Goal: Task Accomplishment & Management: Manage account settings

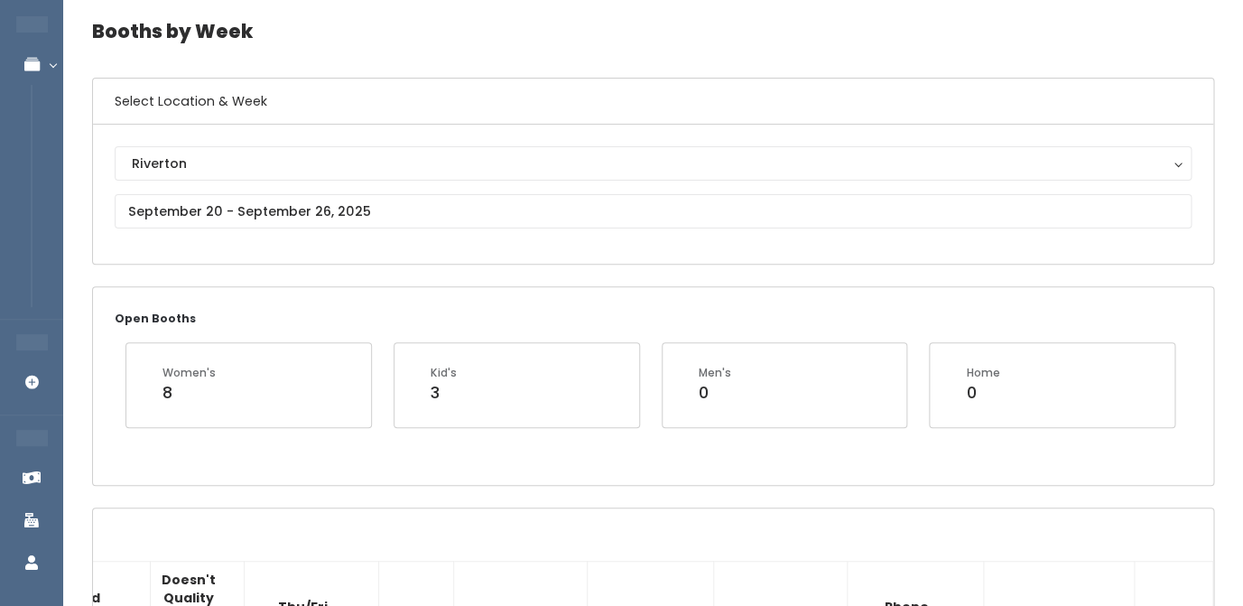
scroll to position [68, 0]
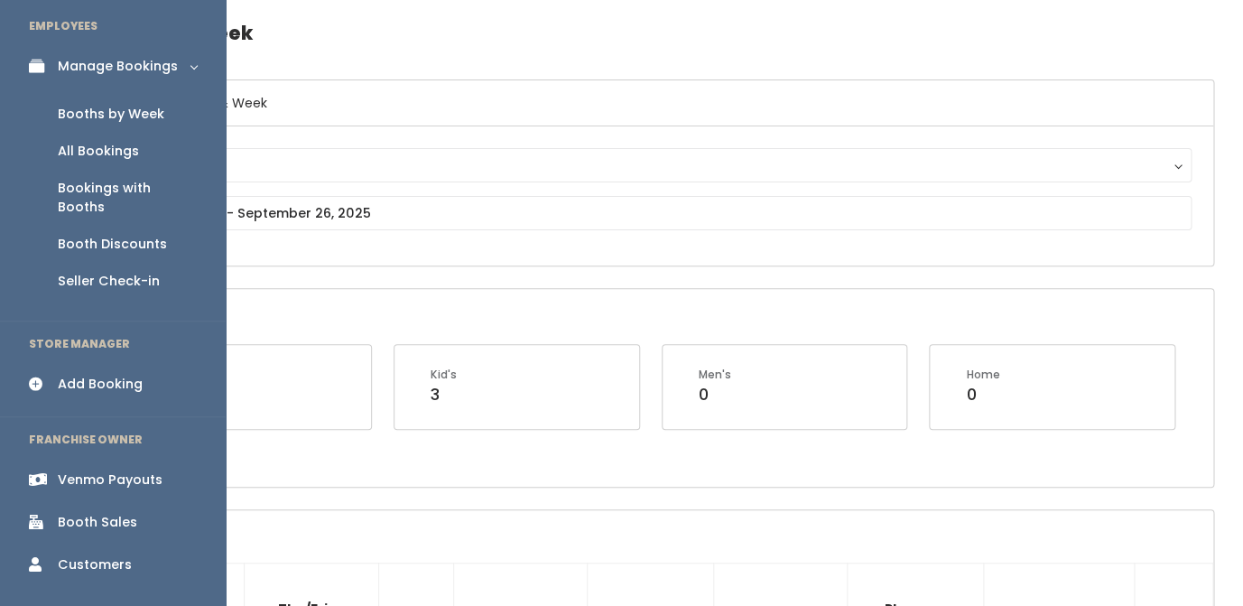
click at [112, 235] on div "Booth Discounts" at bounding box center [112, 244] width 109 height 19
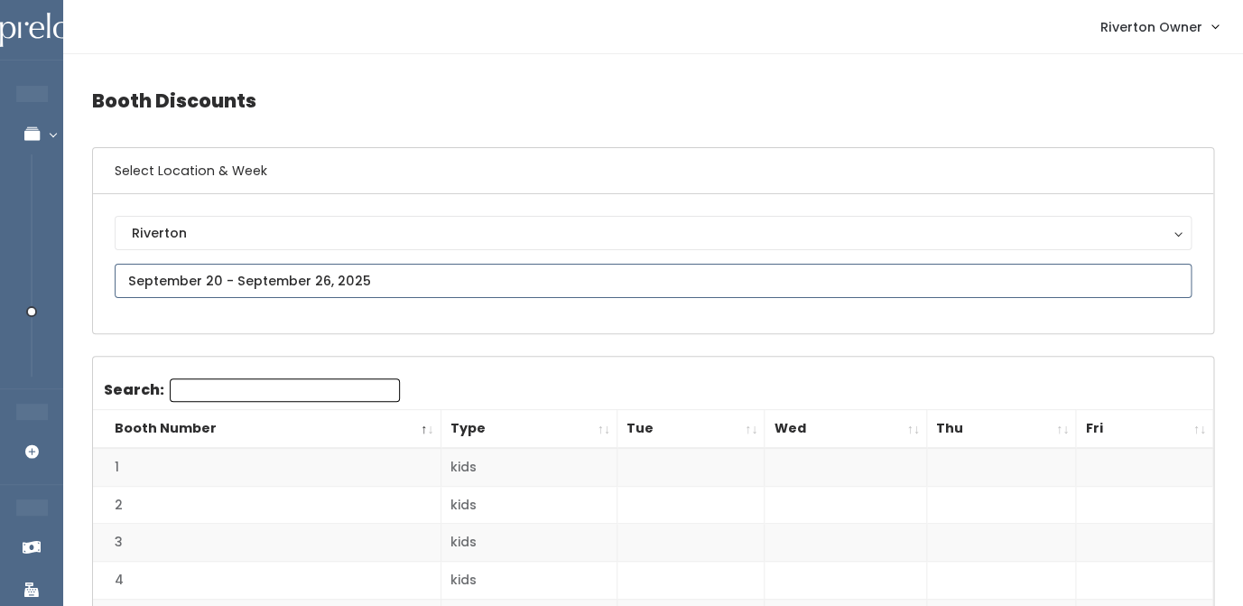
click at [251, 281] on input "text" at bounding box center [653, 281] width 1077 height 34
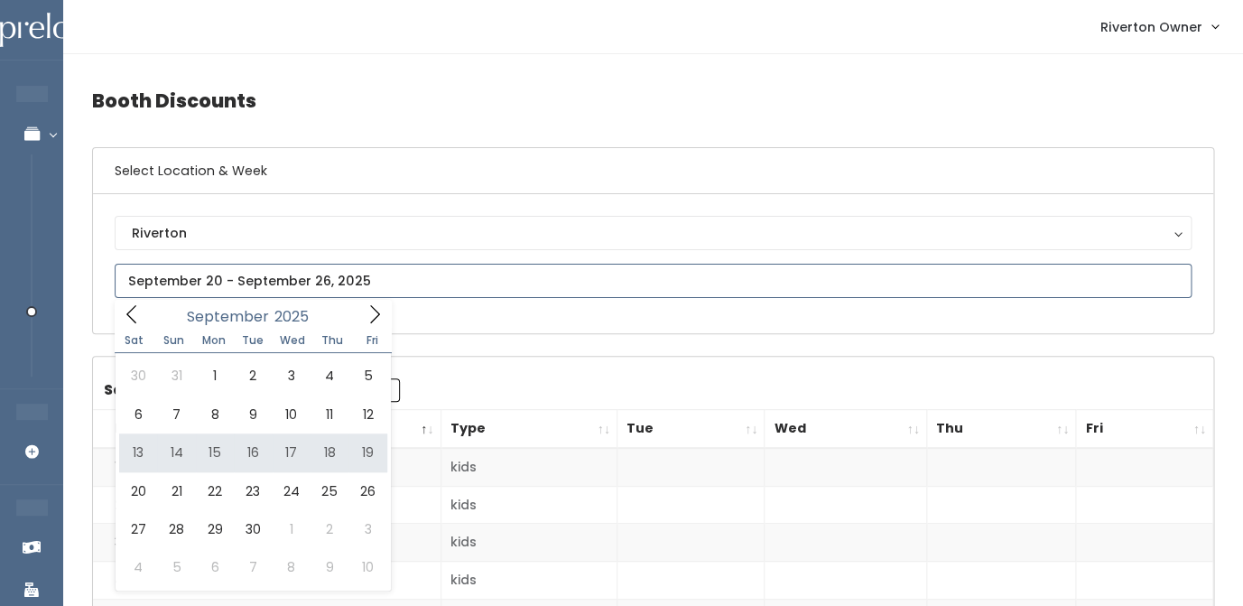
type input "[DATE] to [DATE]"
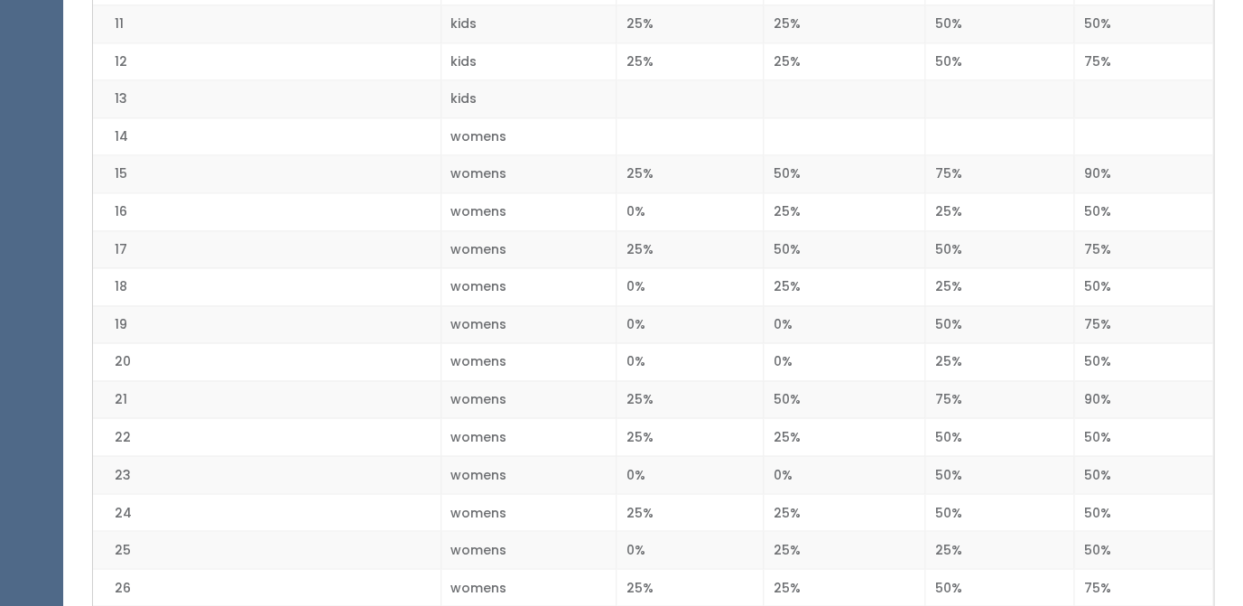
scroll to position [816, 0]
click at [1111, 461] on td "50%" at bounding box center [1143, 477] width 139 height 38
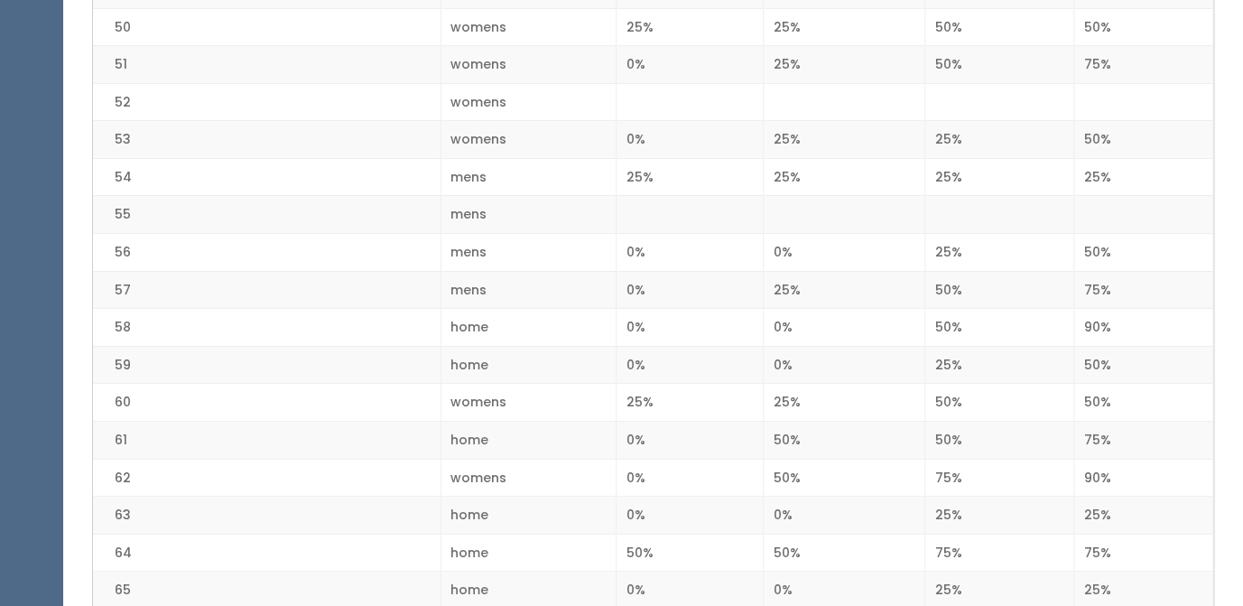
scroll to position [2297, 0]
